Goal: Find specific page/section: Find specific page/section

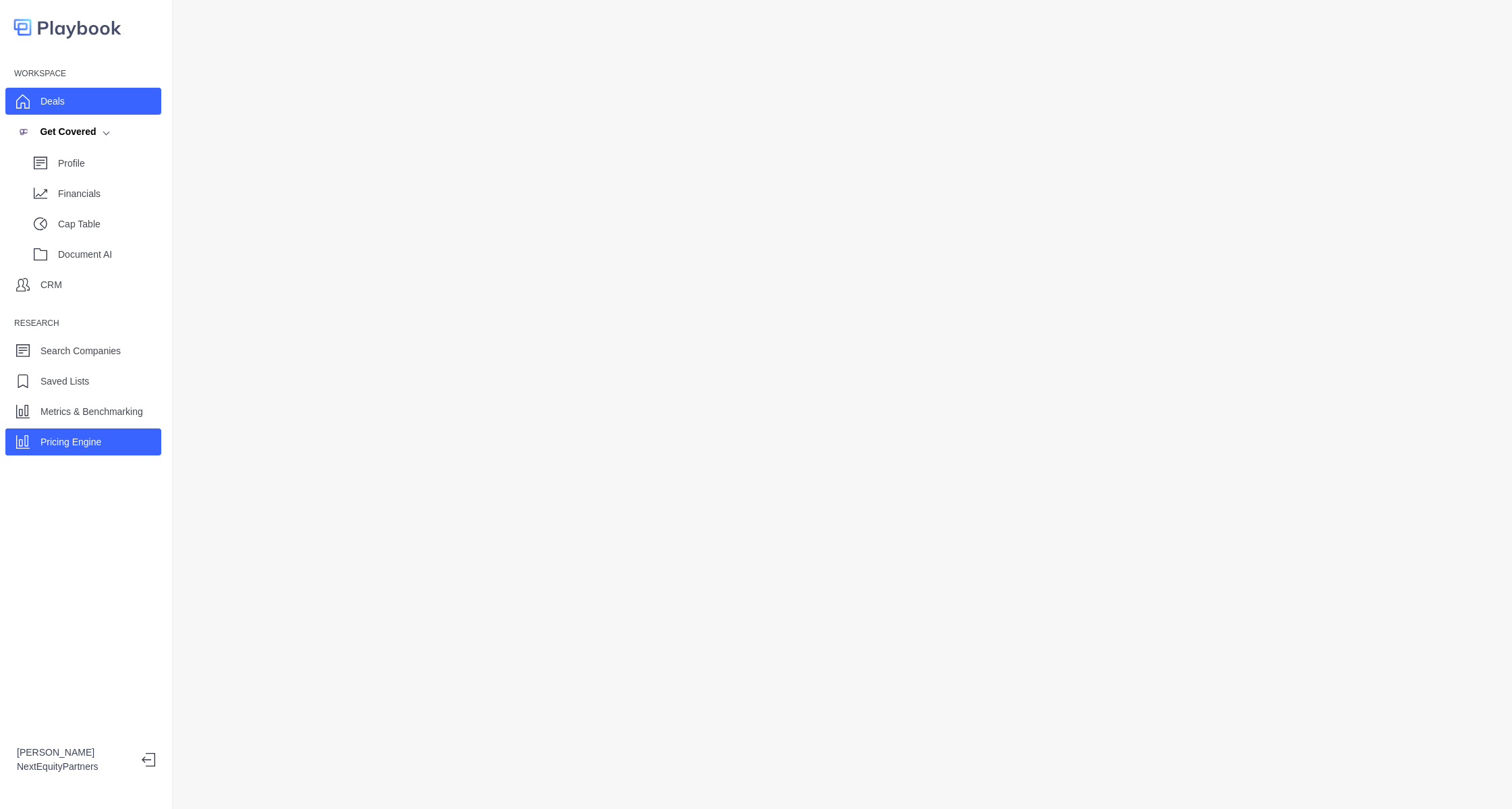
click at [70, 100] on div "Deals" at bounding box center [83, 101] width 156 height 27
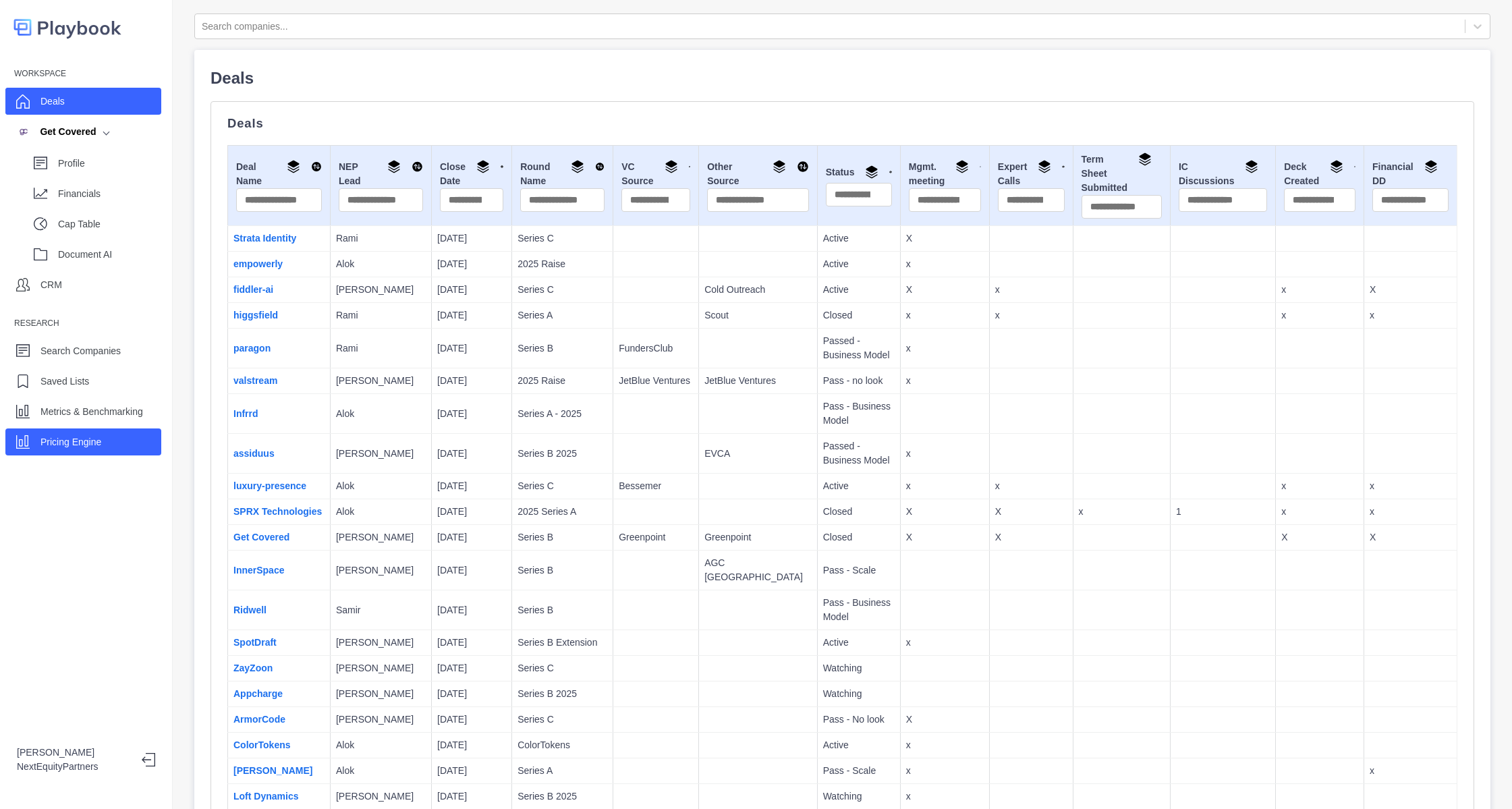
click at [114, 448] on div "Pricing Engine" at bounding box center [83, 441] width 156 height 27
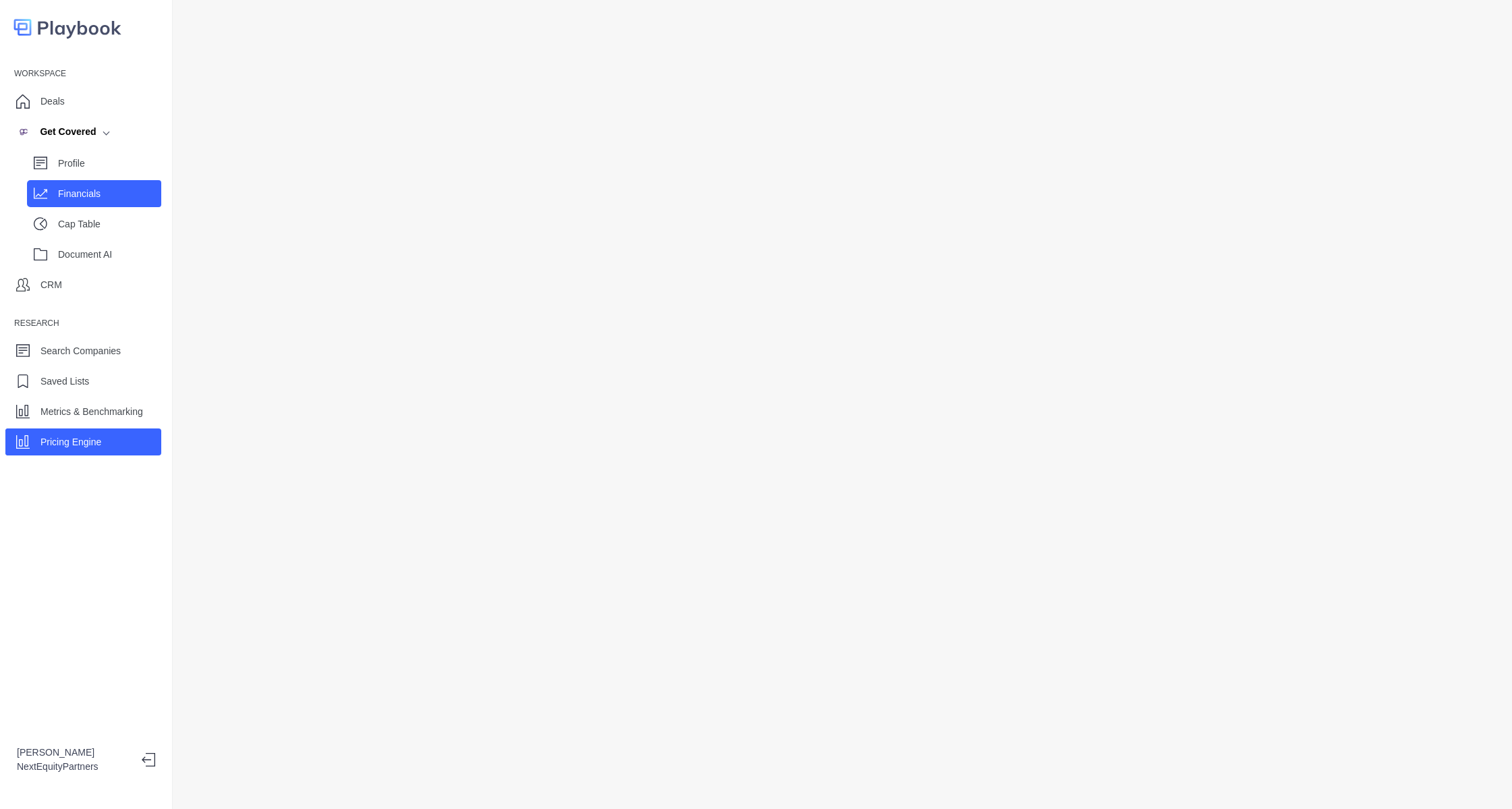
click at [114, 190] on p "Financials" at bounding box center [109, 194] width 103 height 14
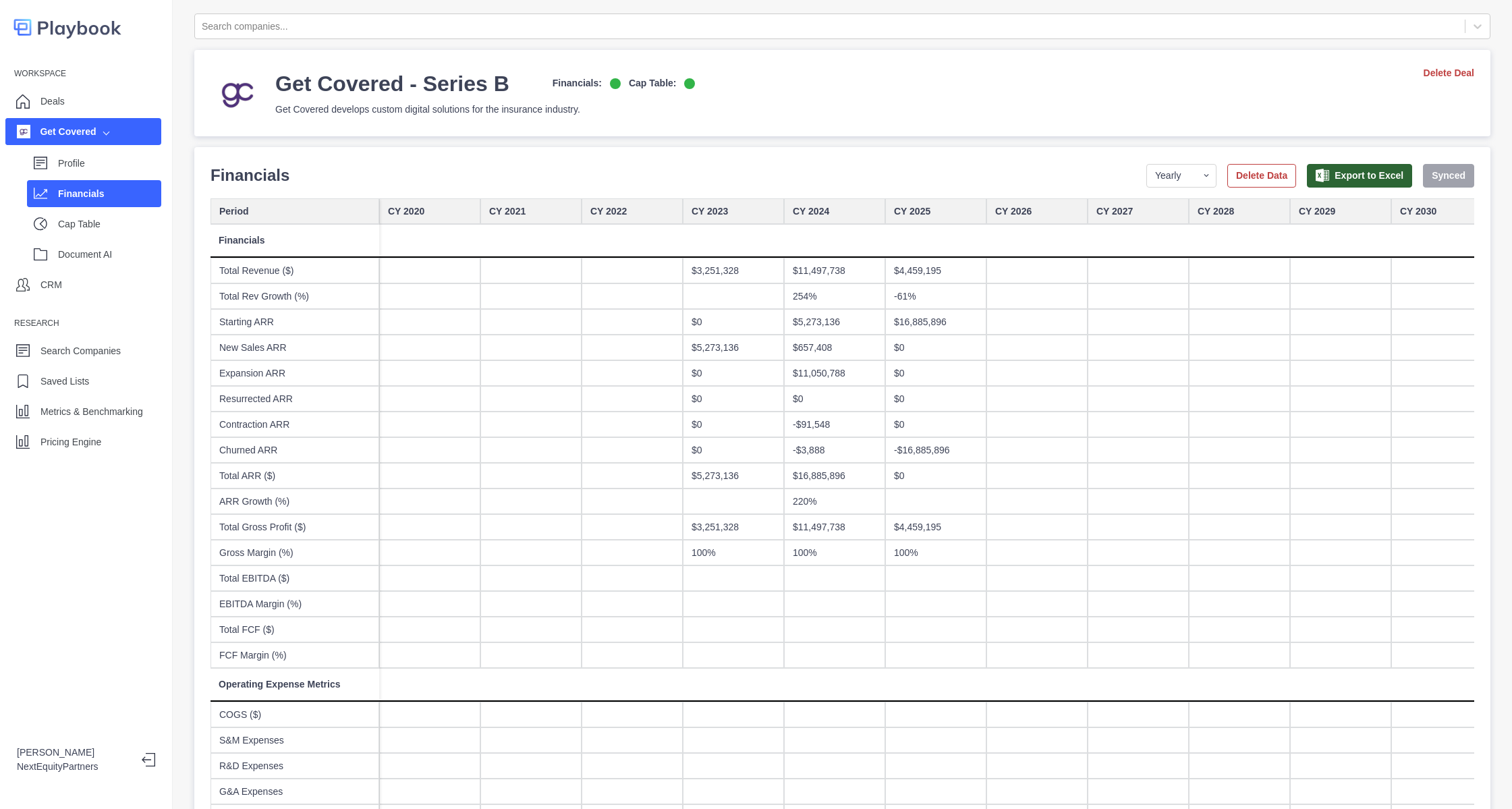
click at [69, 80] on div "Workspace Deals Get Covered Profile Financials Cap Table Document AI CRM Resear…" at bounding box center [86, 259] width 172 height 392
click at [70, 89] on div "Deals" at bounding box center [83, 101] width 156 height 27
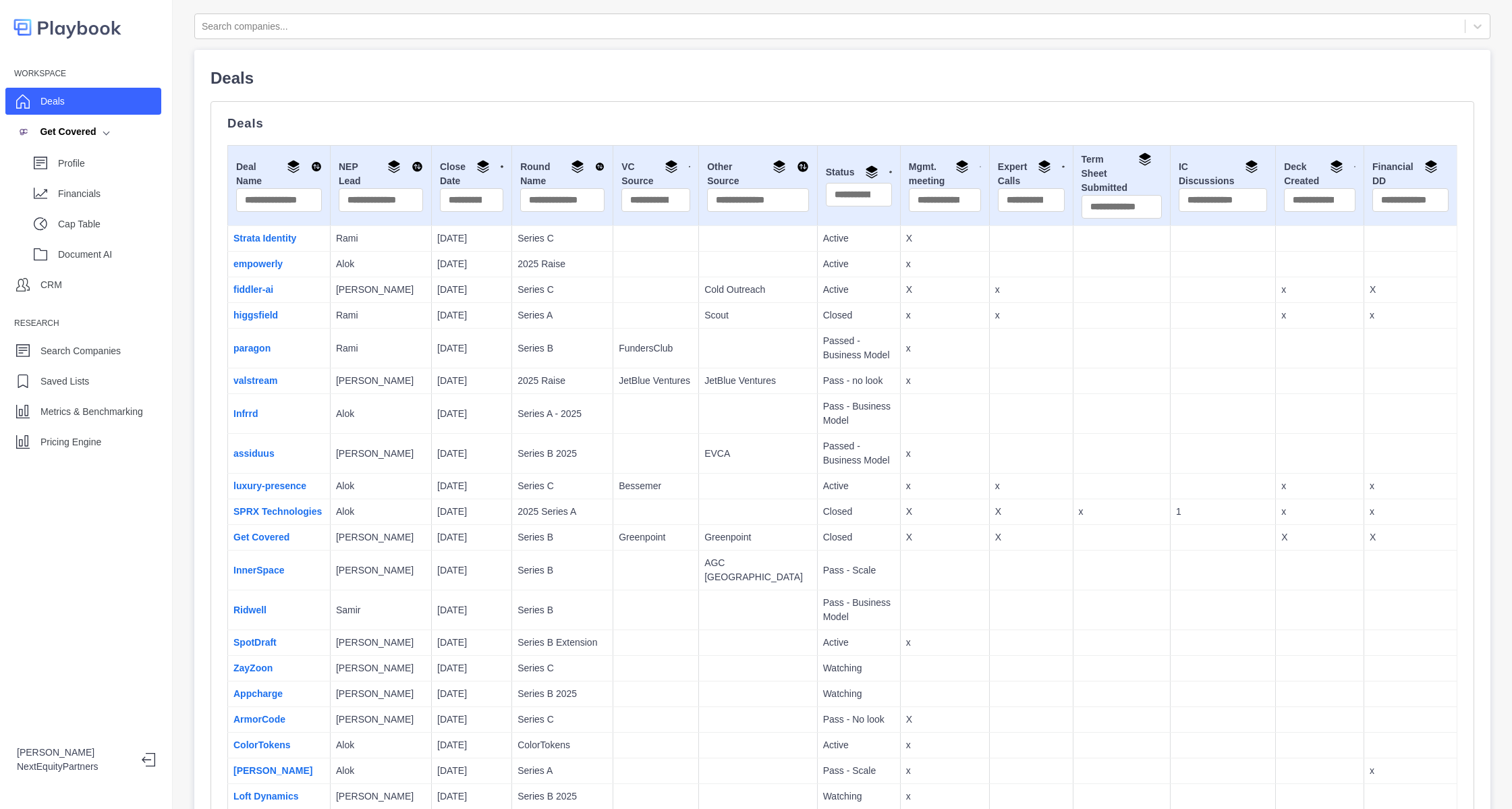
click at [258, 279] on td "fiddler-ai" at bounding box center [279, 290] width 103 height 26
click at [254, 284] on link "fiddler-ai" at bounding box center [253, 289] width 39 height 11
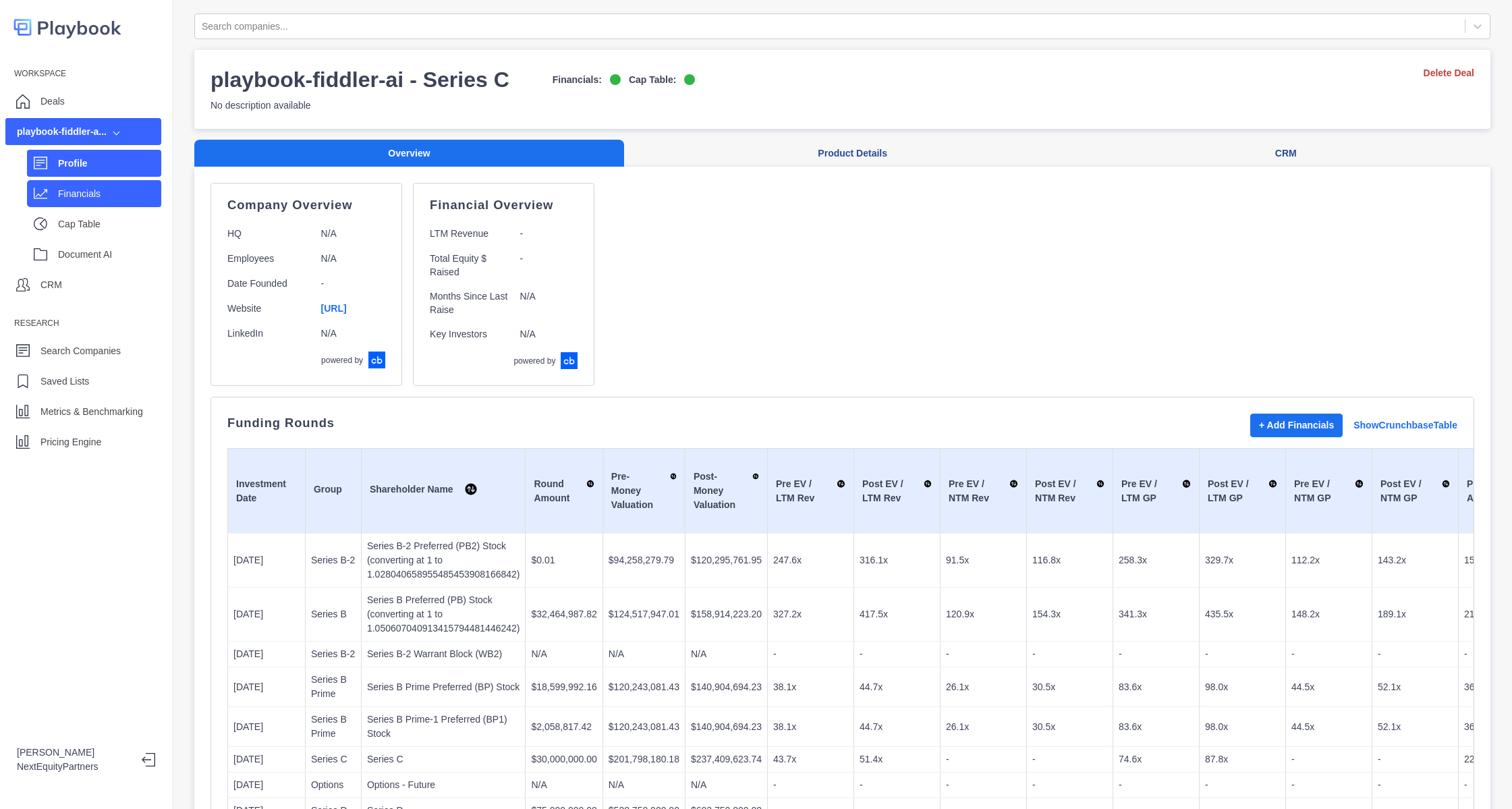
click at [101, 188] on p "Financials" at bounding box center [109, 194] width 103 height 14
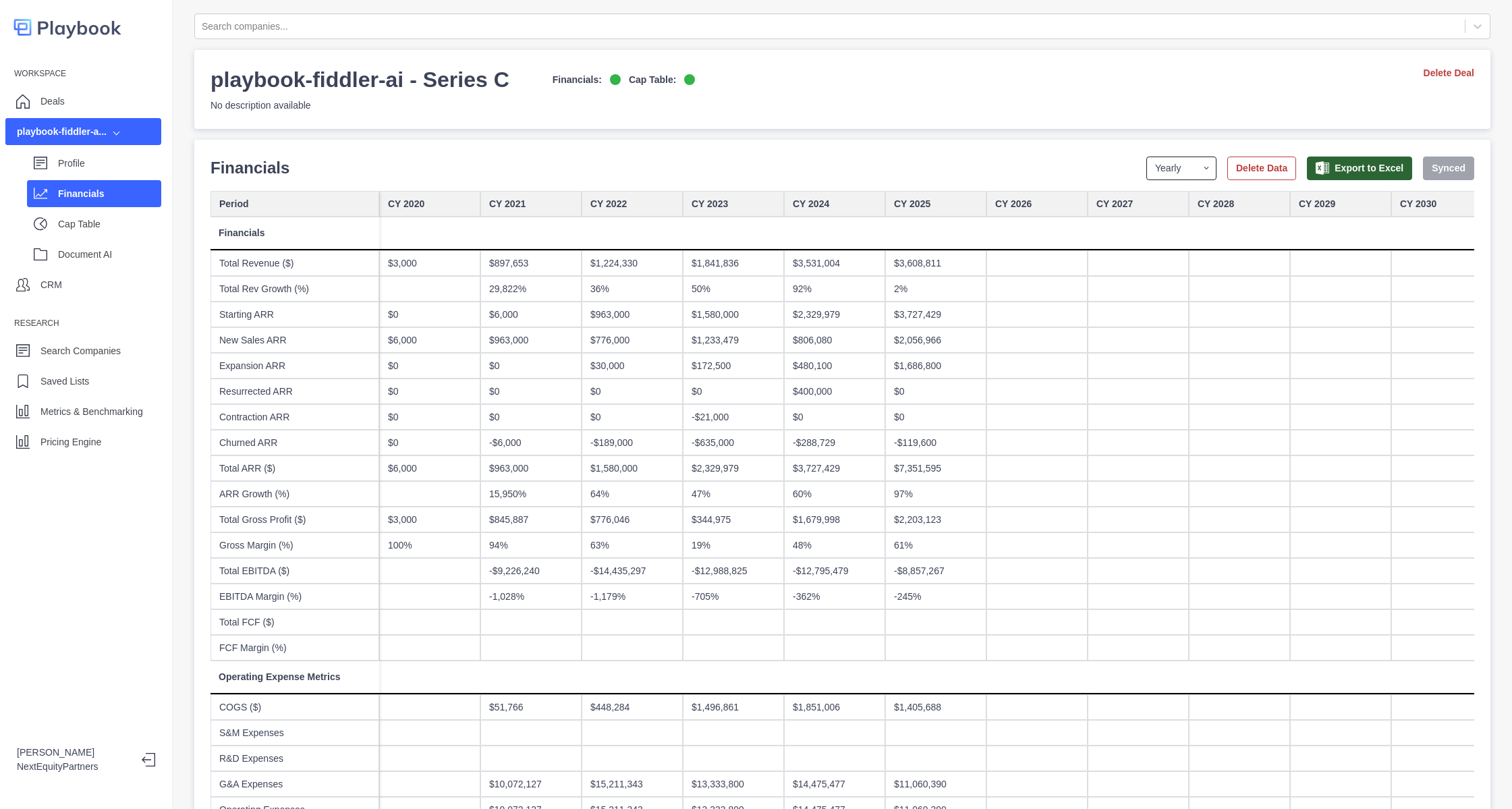
click at [1161, 166] on select "Yearly Quarterly Monthly NTM LTM" at bounding box center [1181, 169] width 70 height 24
select select "quarterly"
click at [1146, 157] on select "Yearly Quarterly Monthly NTM LTM" at bounding box center [1181, 169] width 70 height 24
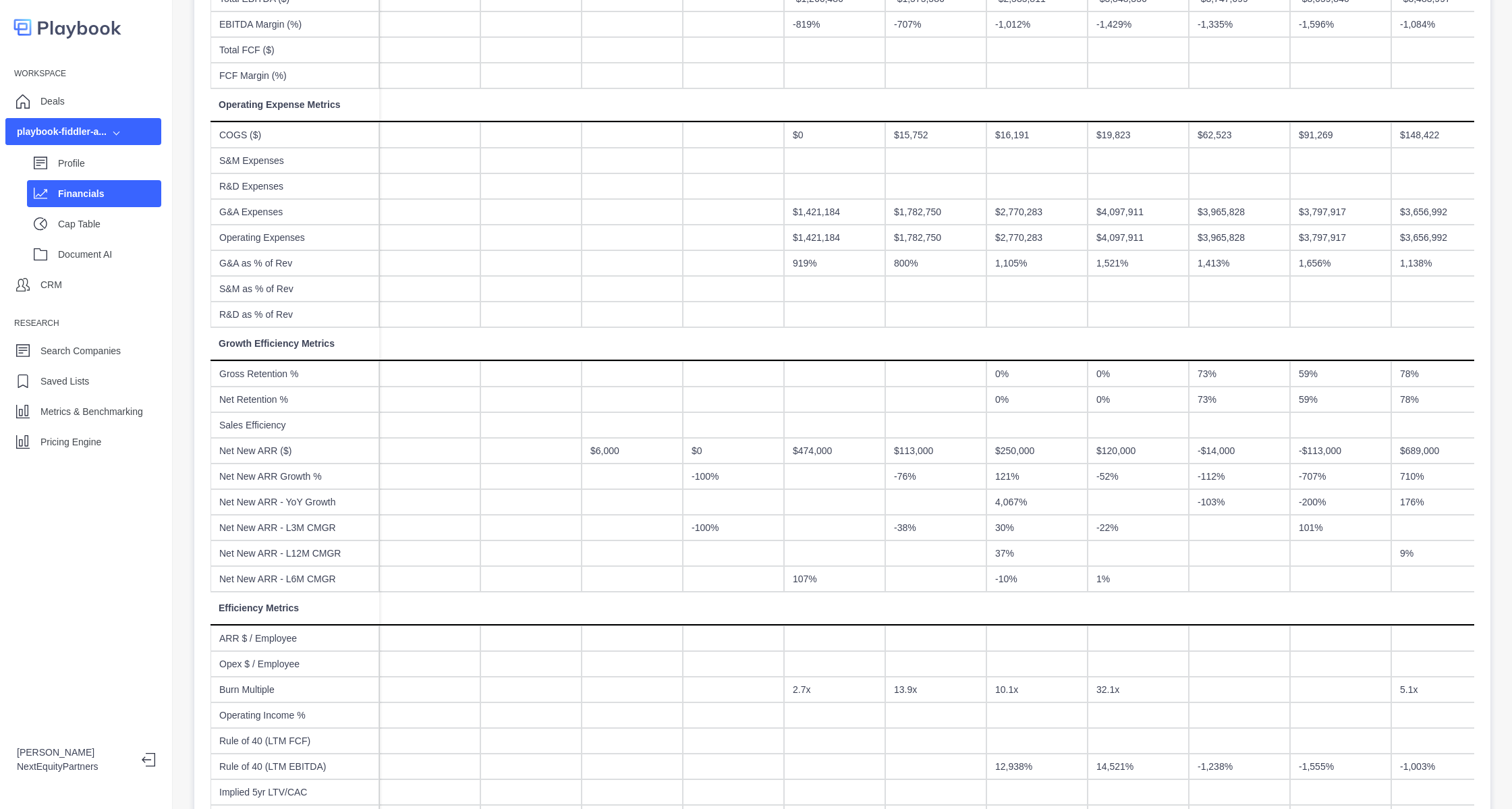
scroll to position [573, 0]
click at [503, 406] on div at bounding box center [530, 399] width 102 height 26
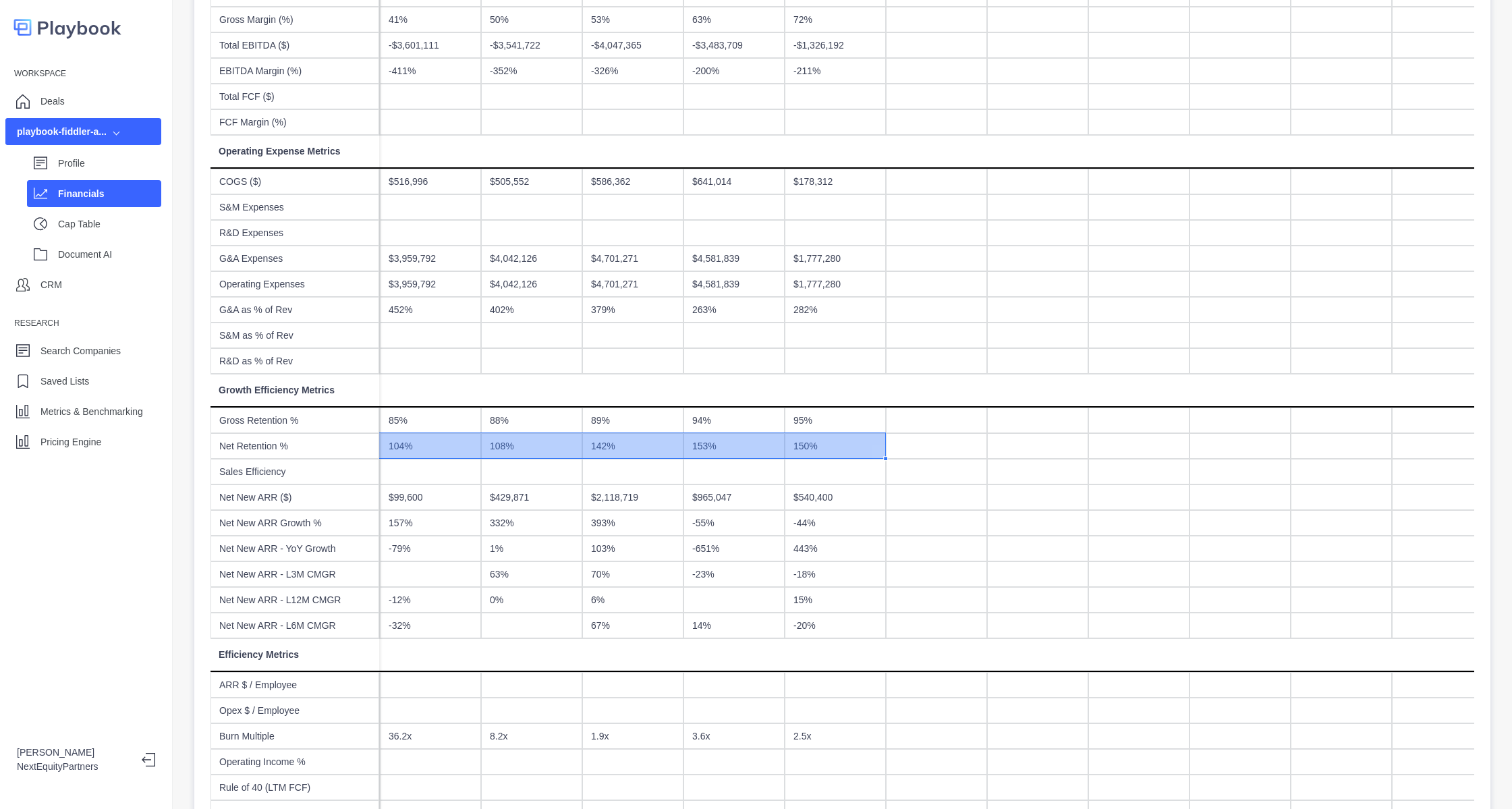
scroll to position [528, 0]
click at [42, 429] on div "Pricing Engine" at bounding box center [83, 441] width 156 height 27
